Goal: Entertainment & Leisure: Consume media (video, audio)

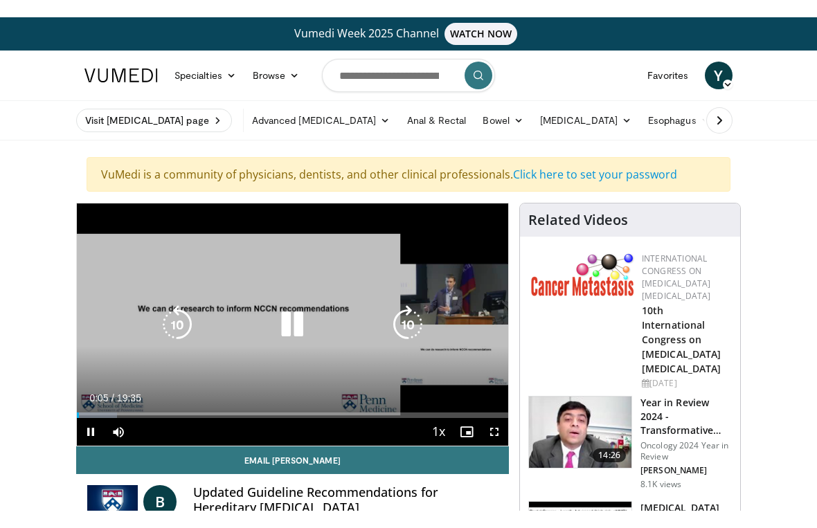
scroll to position [17, 0]
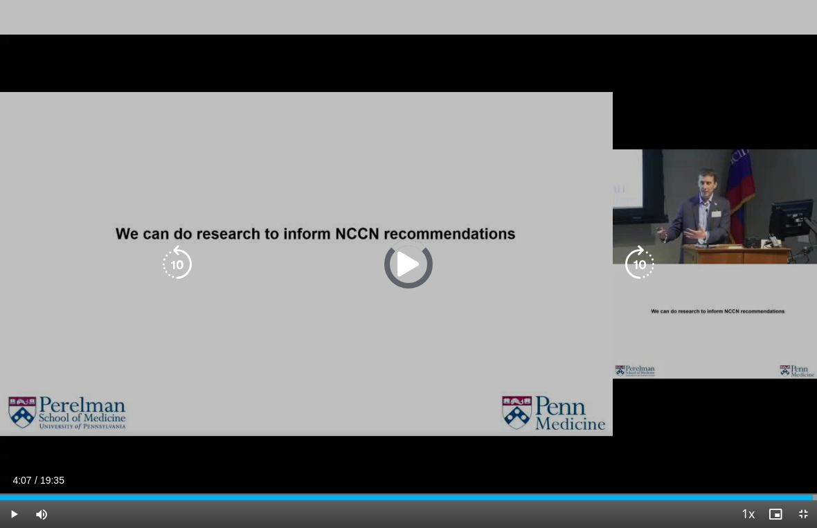
click at [172, 493] on div "Progress Bar" at bounding box center [406, 498] width 813 height 6
